Goal: Task Accomplishment & Management: Manage account settings

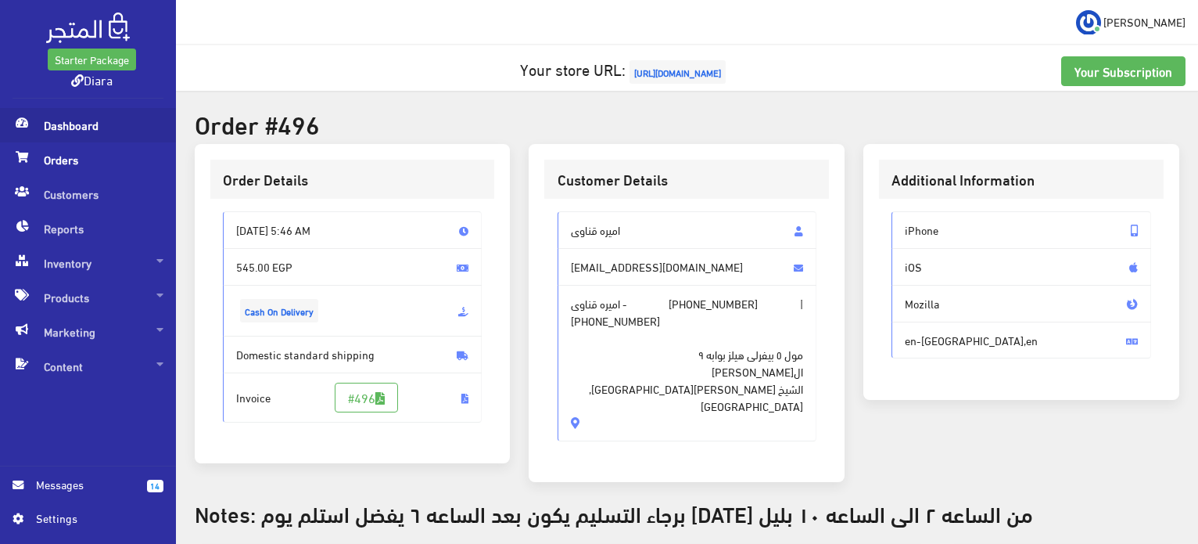
click at [84, 139] on span "Dashboard" at bounding box center [88, 125] width 151 height 34
click at [91, 128] on span "Dashboard" at bounding box center [88, 125] width 151 height 34
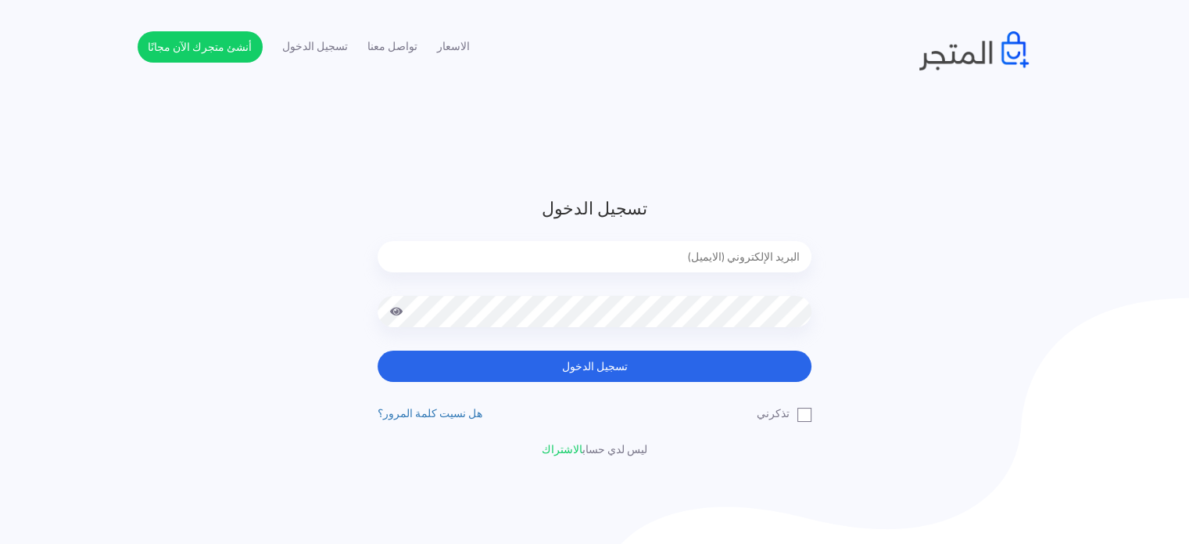
click at [605, 257] on input "email" at bounding box center [595, 256] width 434 height 31
type input "diaraest2024@gmail.com"
click at [378, 350] on button "تسجيل الدخول" at bounding box center [595, 365] width 434 height 31
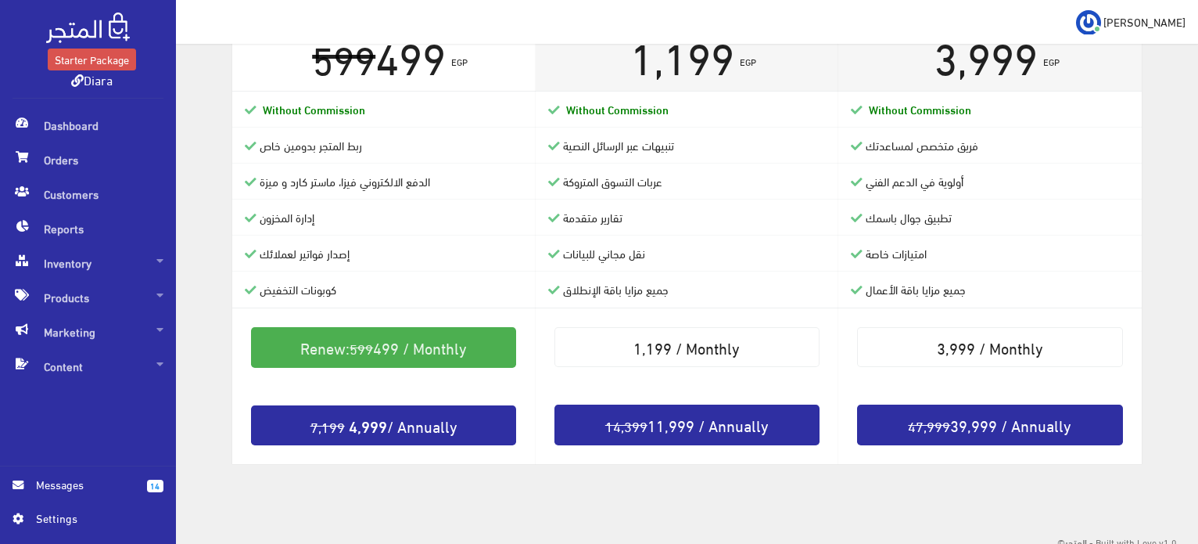
scroll to position [350, 0]
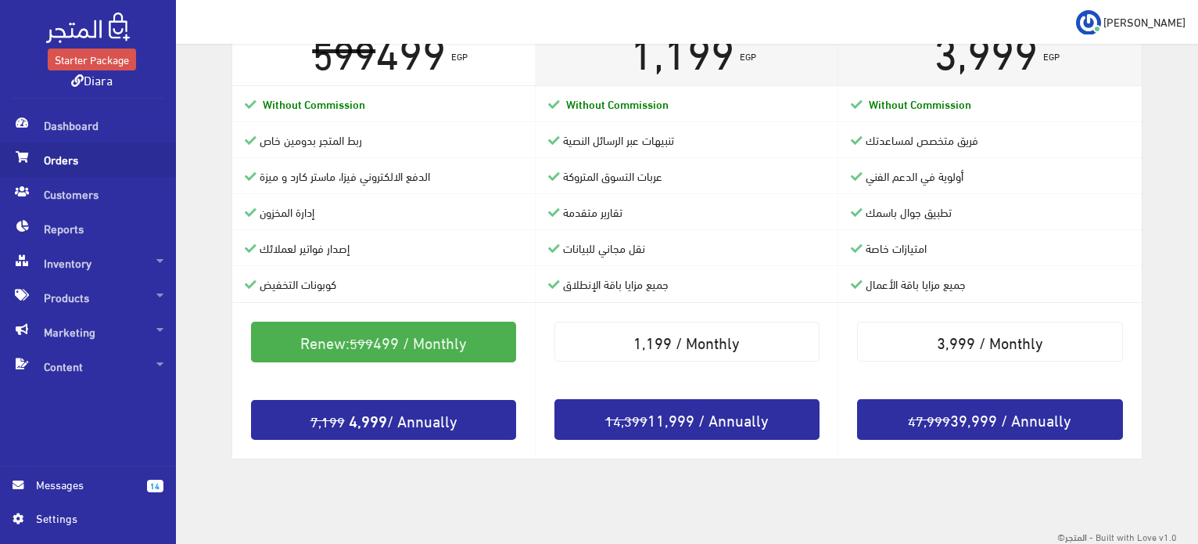
click at [119, 145] on span "Orders" at bounding box center [88, 159] width 151 height 34
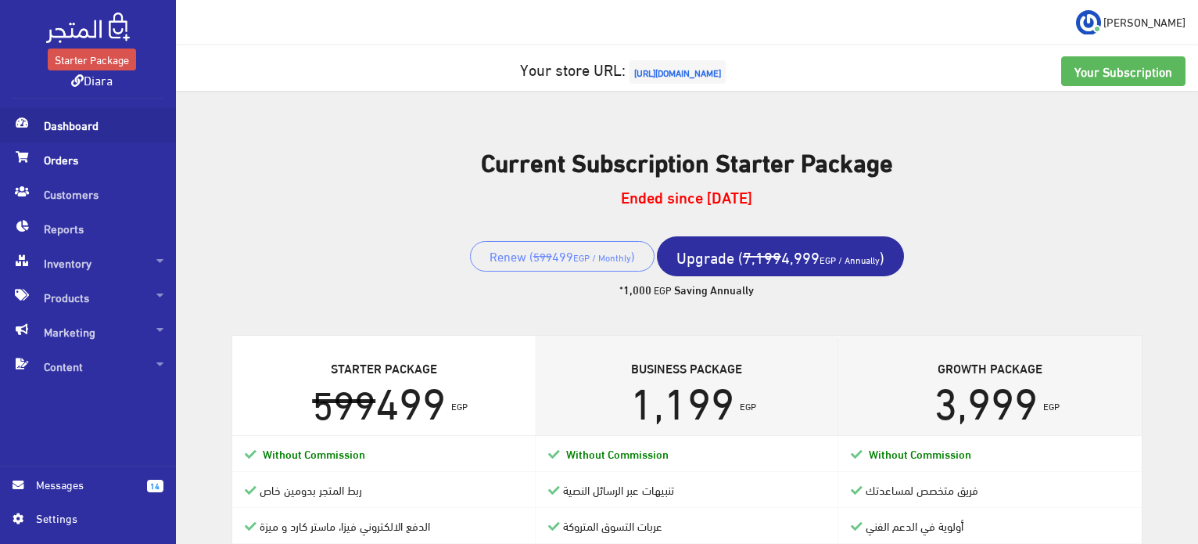
click at [52, 117] on span "Dashboard" at bounding box center [88, 125] width 151 height 34
